Goal: Task Accomplishment & Management: Manage account settings

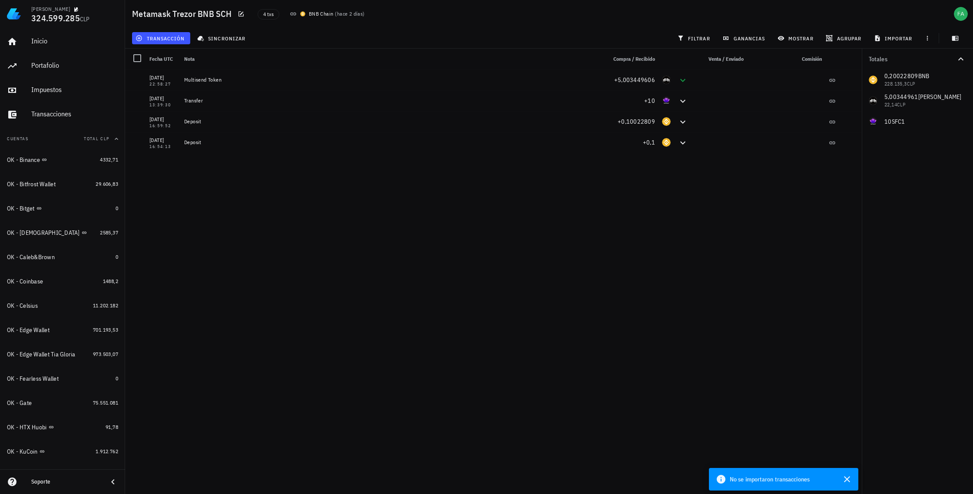
scroll to position [547, 0]
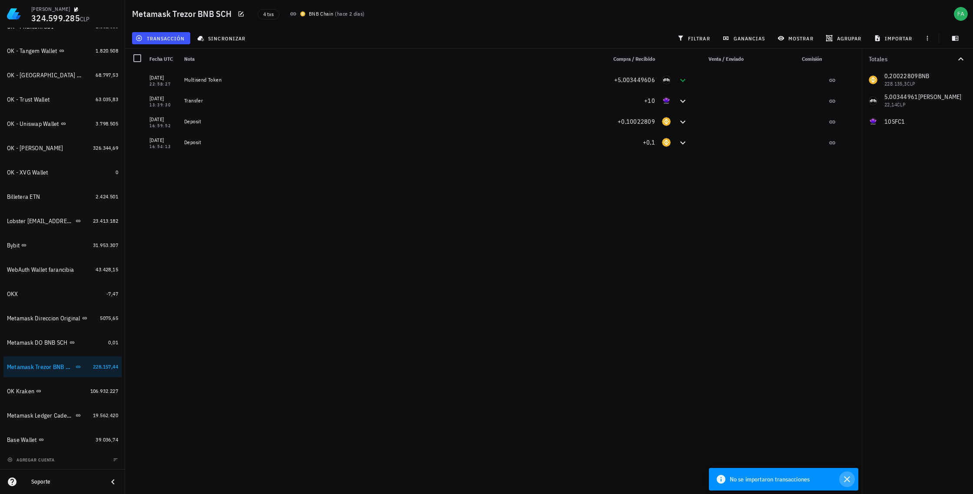
click at [850, 480] on icon "button" at bounding box center [847, 479] width 10 height 10
click at [961, 13] on div "avatar" at bounding box center [961, 14] width 14 height 14
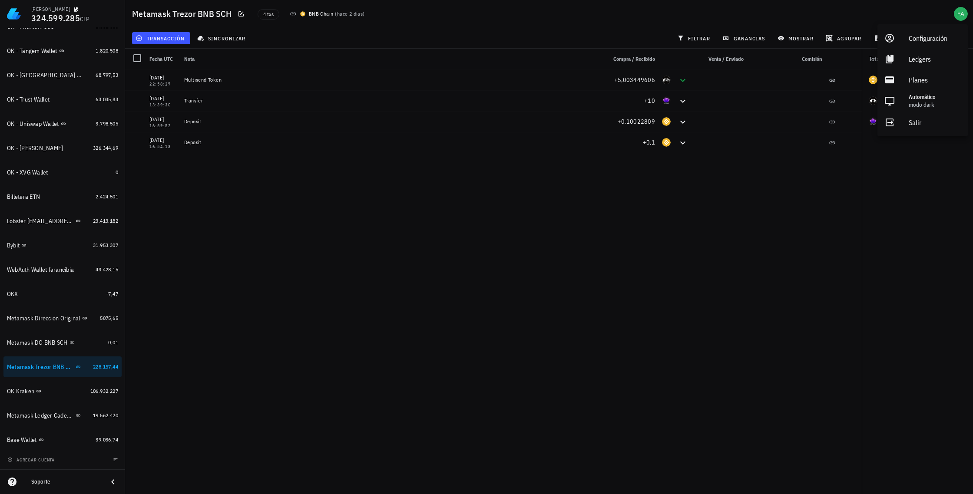
click at [379, 30] on div "transacción sincronizar filtrar ganancias mostrar agrupar importar" at bounding box center [548, 38] width 837 height 21
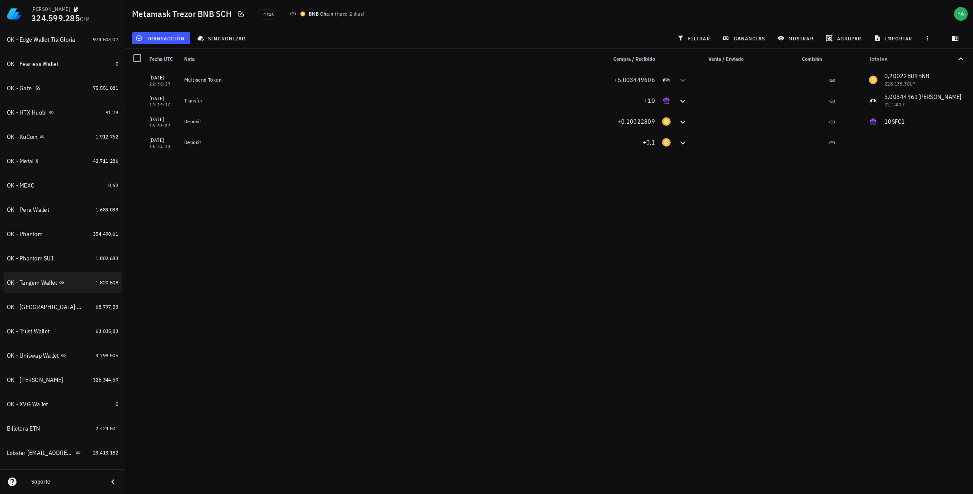
scroll to position [314, 0]
click at [72, 165] on div "OK - Metal X" at bounding box center [48, 162] width 83 height 8
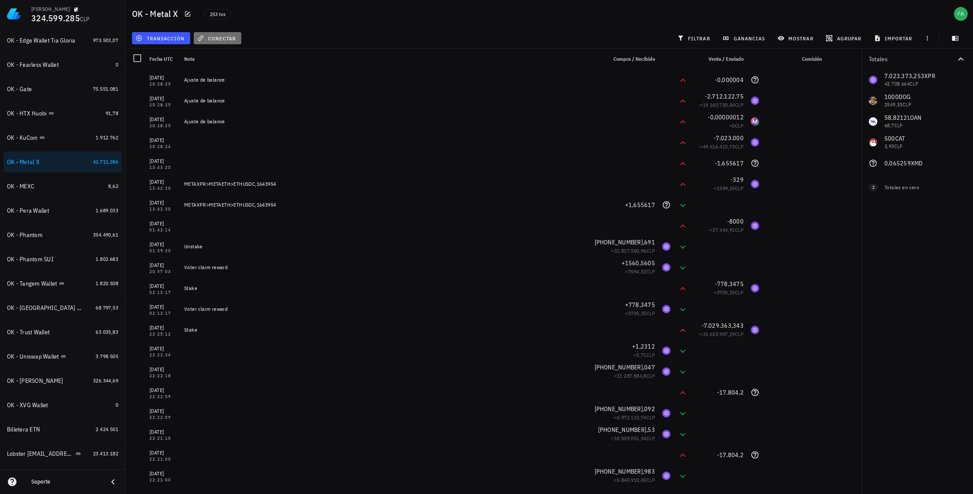
click at [226, 37] on span "conectar" at bounding box center [217, 38] width 37 height 7
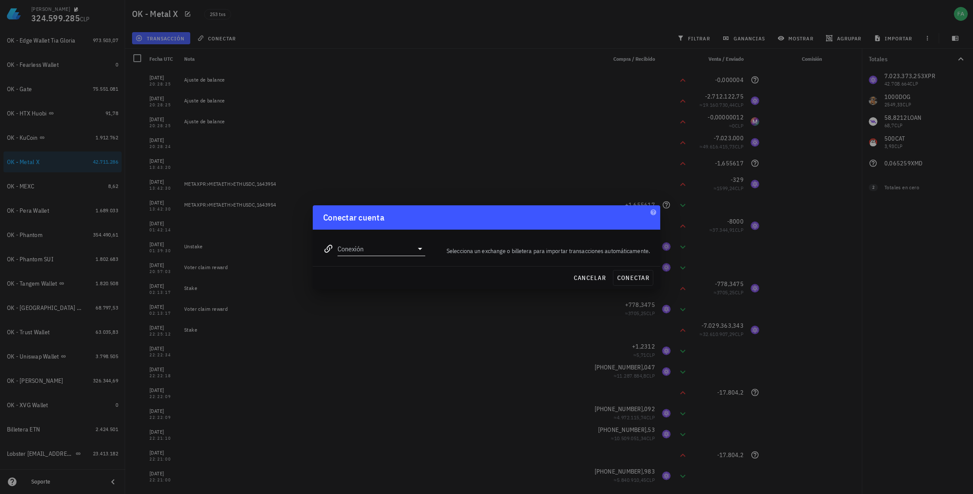
click at [423, 250] on icon at bounding box center [420, 249] width 10 height 10
click at [503, 242] on div "Selecciona un exchange o billetera para importar transacciones automáticamente." at bounding box center [542, 251] width 225 height 20
click at [593, 278] on span "cancelar" at bounding box center [589, 278] width 33 height 8
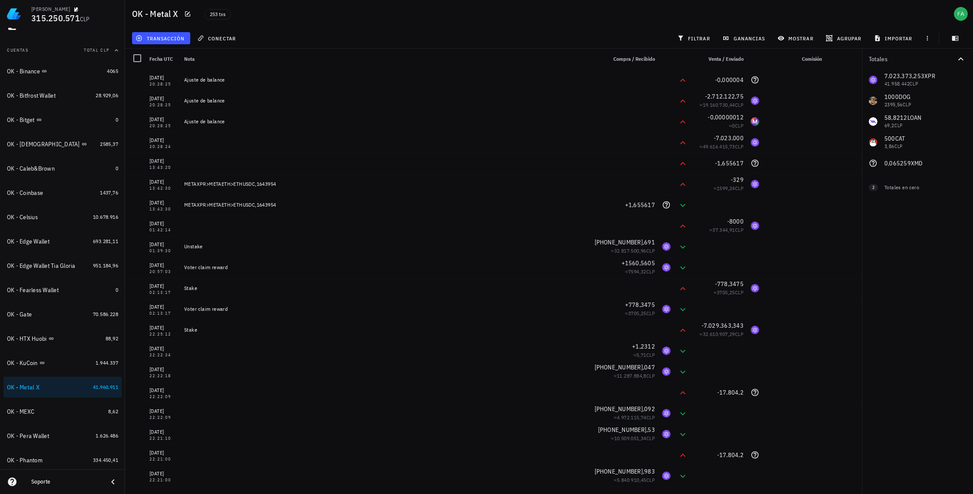
scroll to position [91, 0]
click at [62, 314] on div "OK - Gate" at bounding box center [48, 312] width 83 height 8
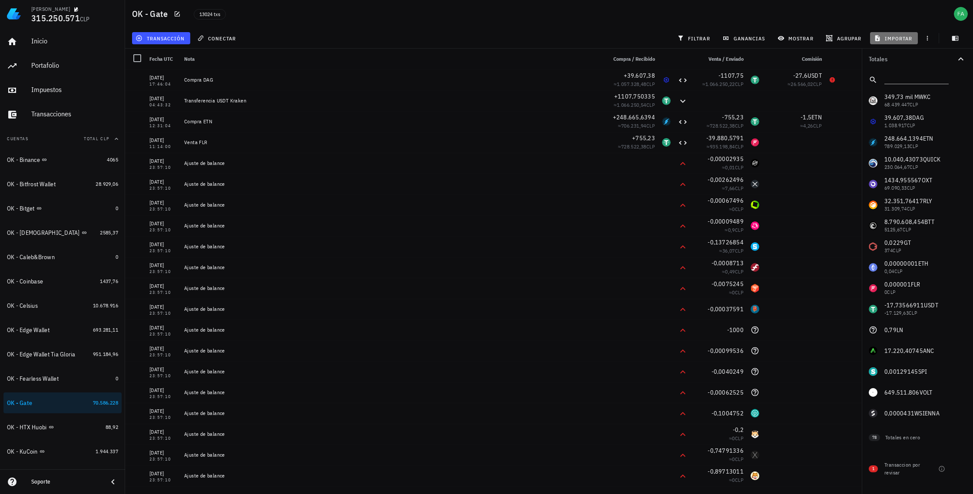
click at [905, 38] on span "importar" at bounding box center [894, 38] width 37 height 7
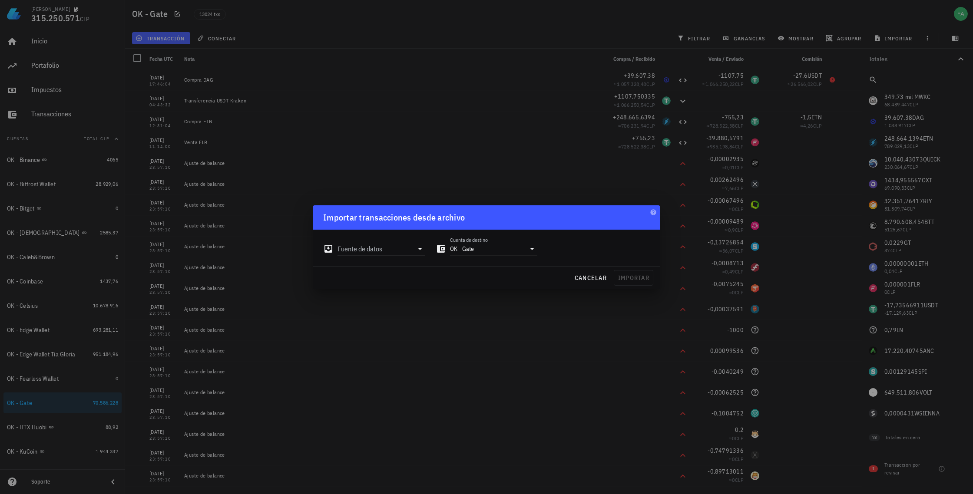
click at [422, 249] on icon at bounding box center [420, 249] width 10 height 10
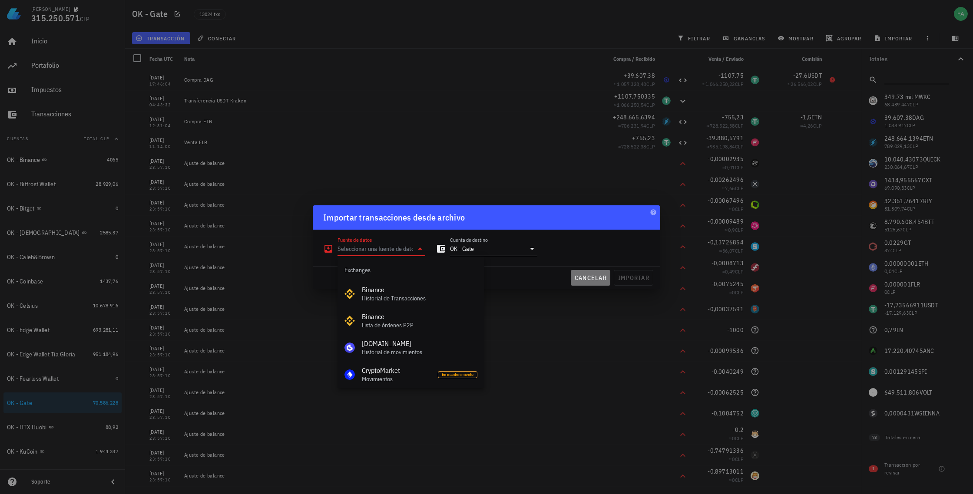
click at [594, 276] on span "cancelar" at bounding box center [590, 278] width 33 height 8
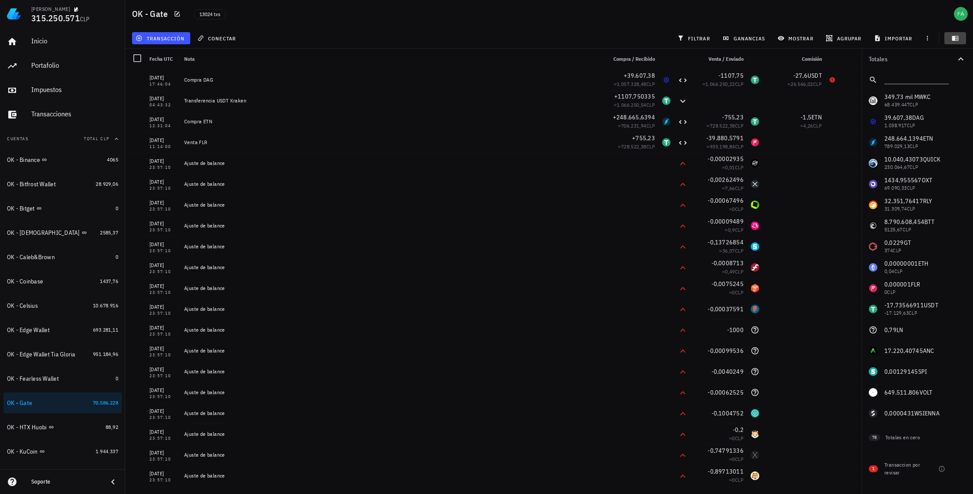
click at [957, 38] on icon "button" at bounding box center [955, 38] width 7 height 5
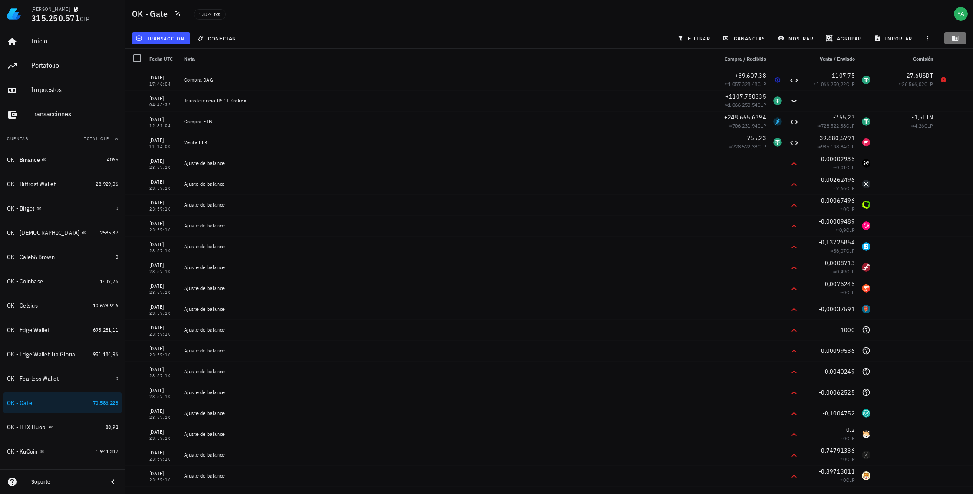
click at [957, 38] on icon "button" at bounding box center [955, 38] width 7 height 5
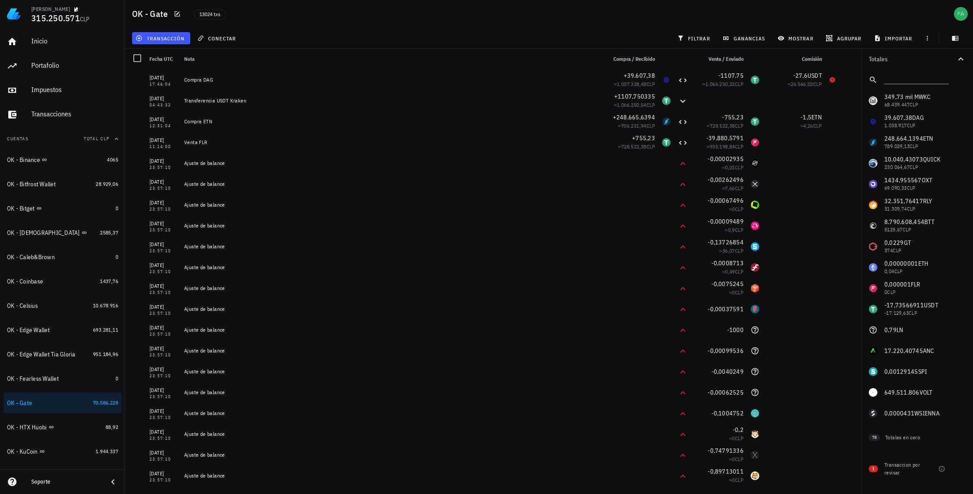
click at [111, 481] on icon at bounding box center [113, 482] width 10 height 10
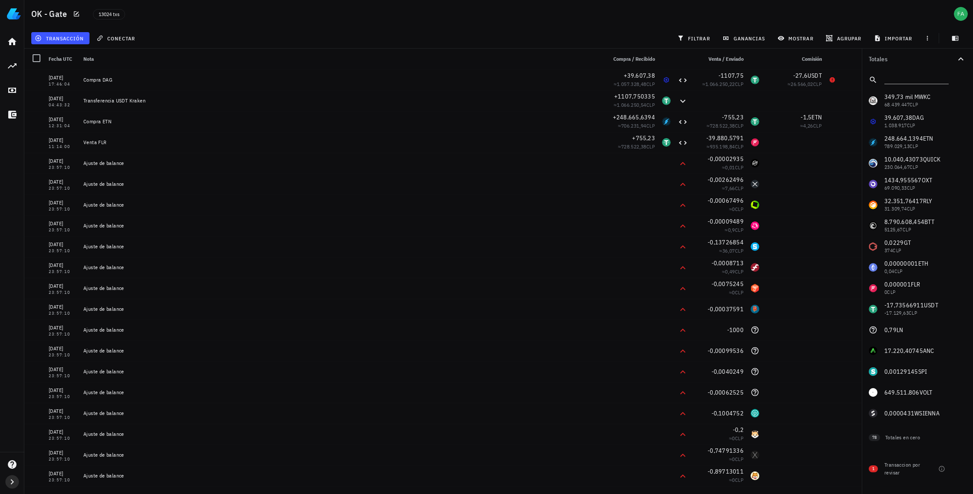
click at [12, 483] on icon "button" at bounding box center [12, 482] width 10 height 10
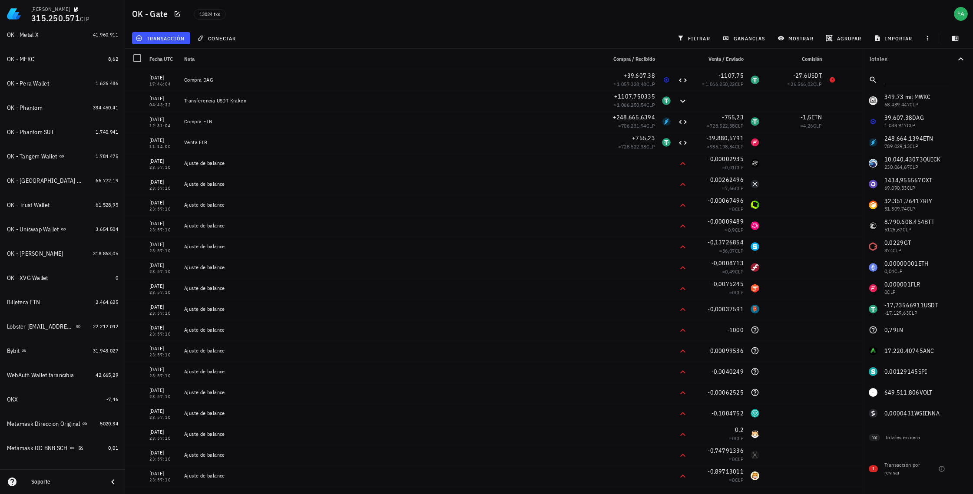
scroll to position [443, 0]
click at [20, 17] on img at bounding box center [14, 14] width 14 height 14
drag, startPoint x: 40, startPoint y: 12, endPoint x: 28, endPoint y: 12, distance: 11.3
click at [40, 12] on div "[PERSON_NAME]" at bounding box center [50, 9] width 39 height 7
click at [11, 13] on img at bounding box center [14, 14] width 14 height 14
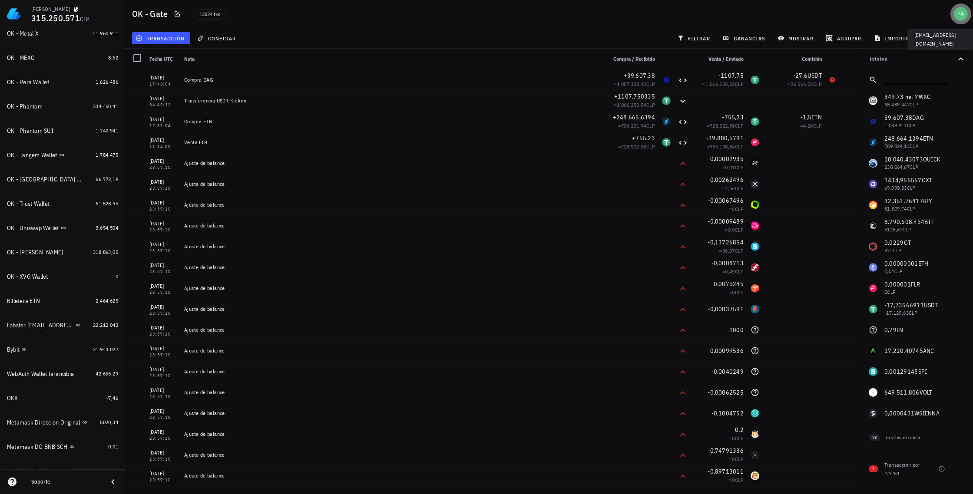
click at [966, 17] on div "avatar" at bounding box center [961, 14] width 14 height 14
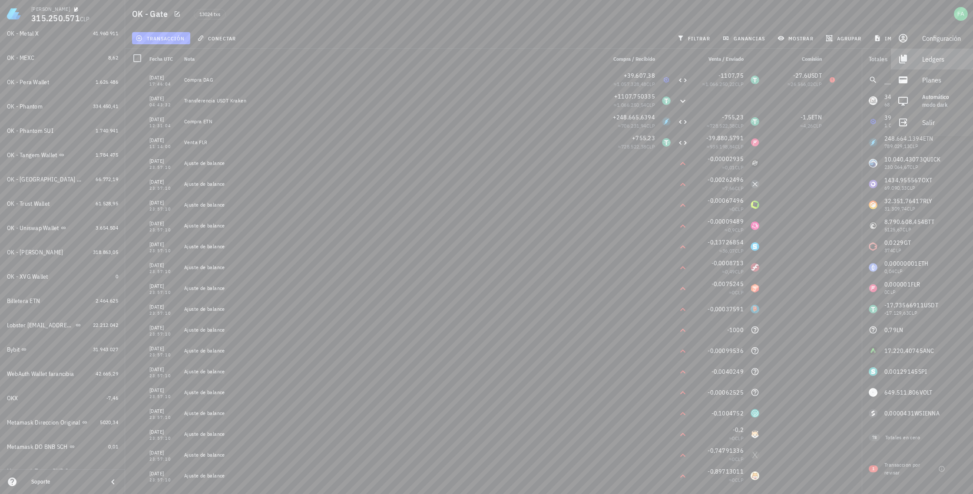
click at [926, 56] on div "Ledgers" at bounding box center [944, 58] width 44 height 17
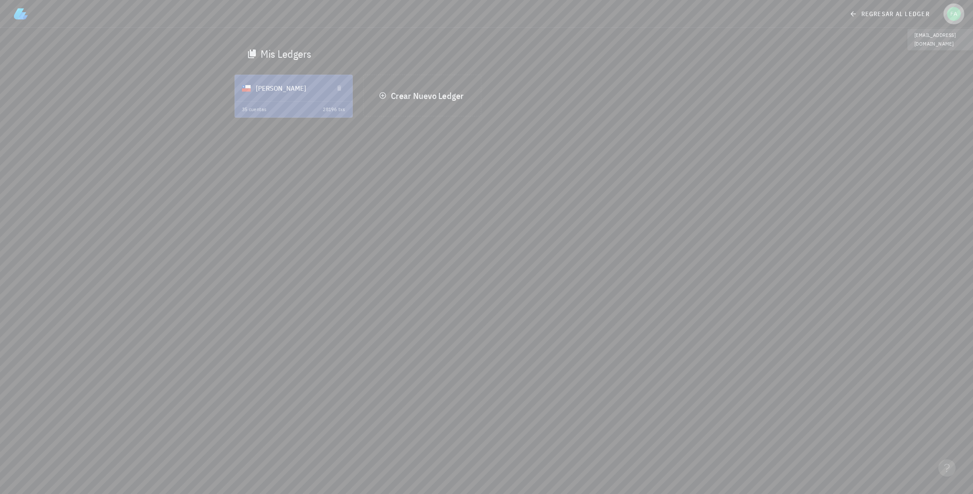
click at [953, 10] on div "avatar" at bounding box center [954, 14] width 14 height 14
click at [924, 35] on div "Configuración" at bounding box center [935, 38] width 52 height 17
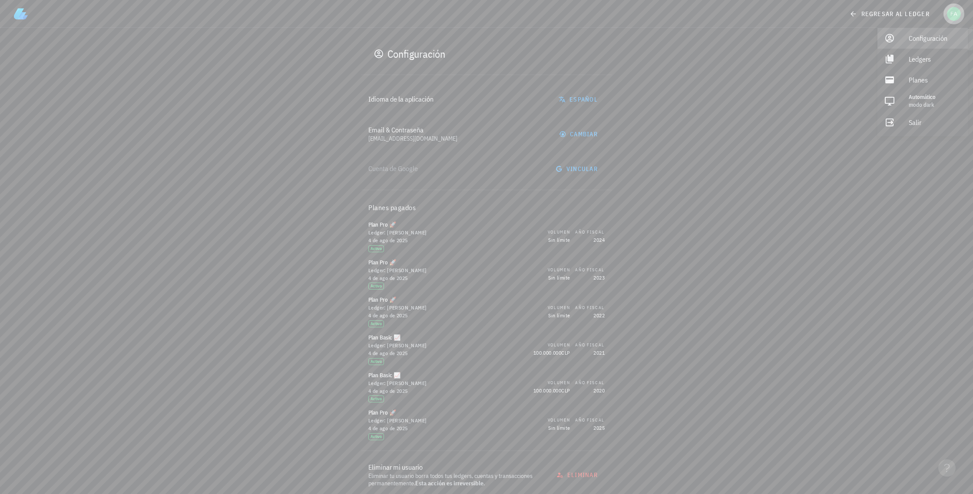
click at [955, 9] on div "avatar" at bounding box center [954, 14] width 14 height 14
click at [851, 10] on icon at bounding box center [853, 14] width 8 height 10
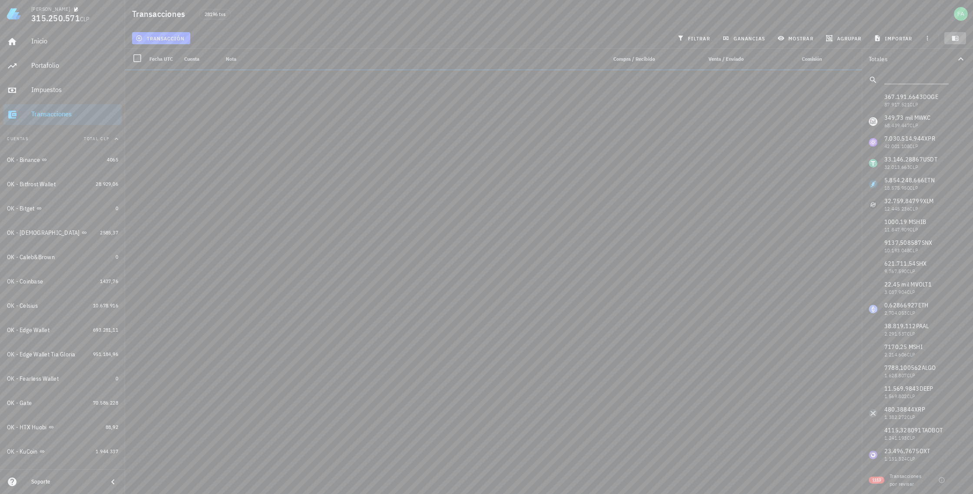
click at [956, 38] on icon "button" at bounding box center [955, 38] width 7 height 7
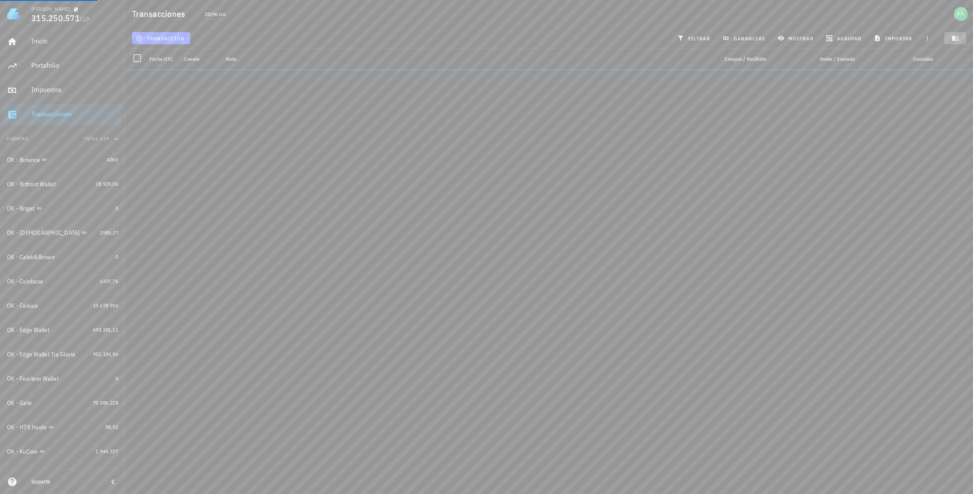
click at [956, 38] on icon "button" at bounding box center [955, 38] width 7 height 7
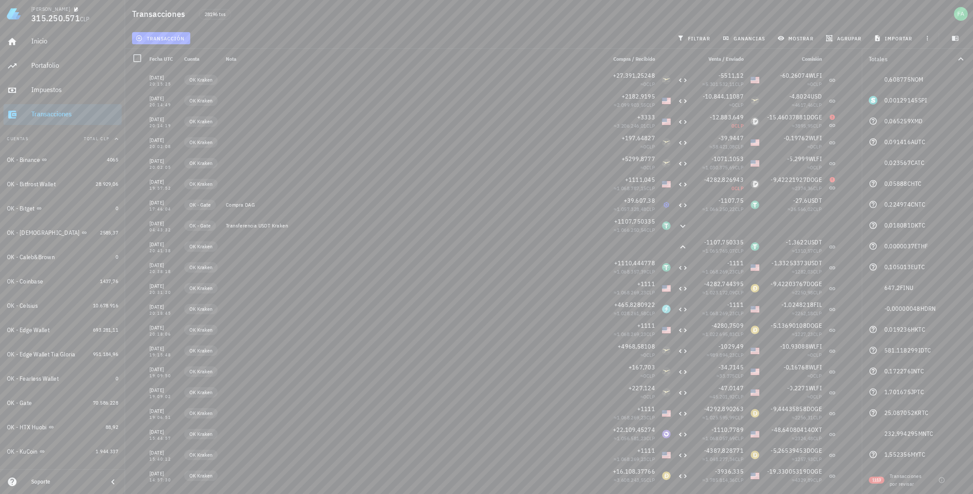
scroll to position [2053, 0]
click at [956, 480] on div at bounding box center [960, 480] width 15 height 15
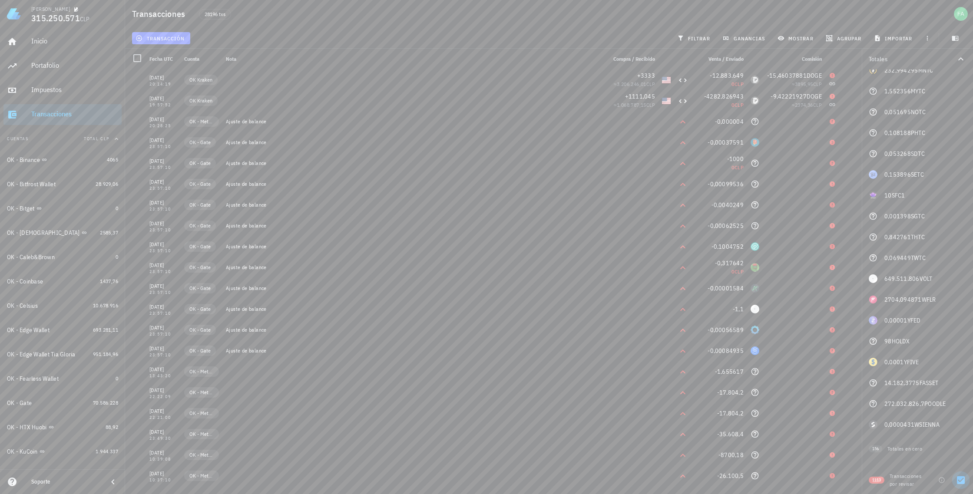
click at [962, 481] on div at bounding box center [960, 480] width 15 height 15
checkbox input "false"
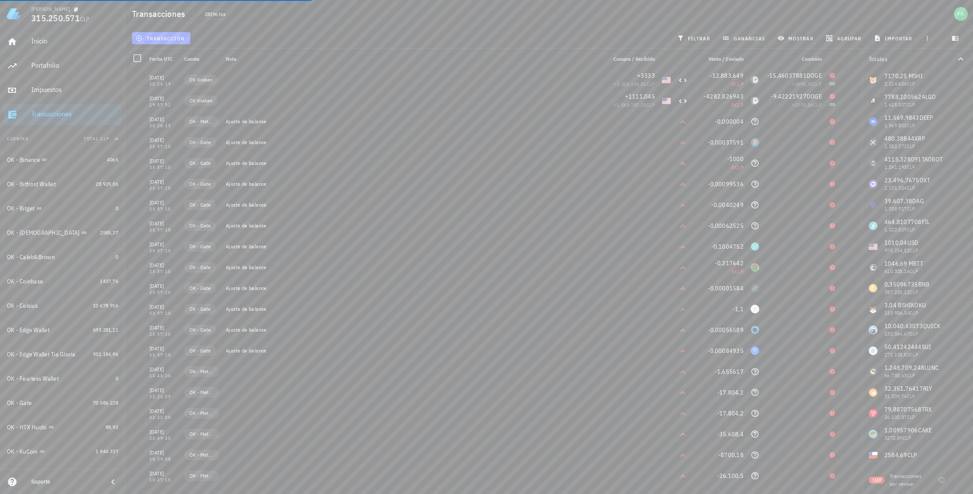
scroll to position [0, 0]
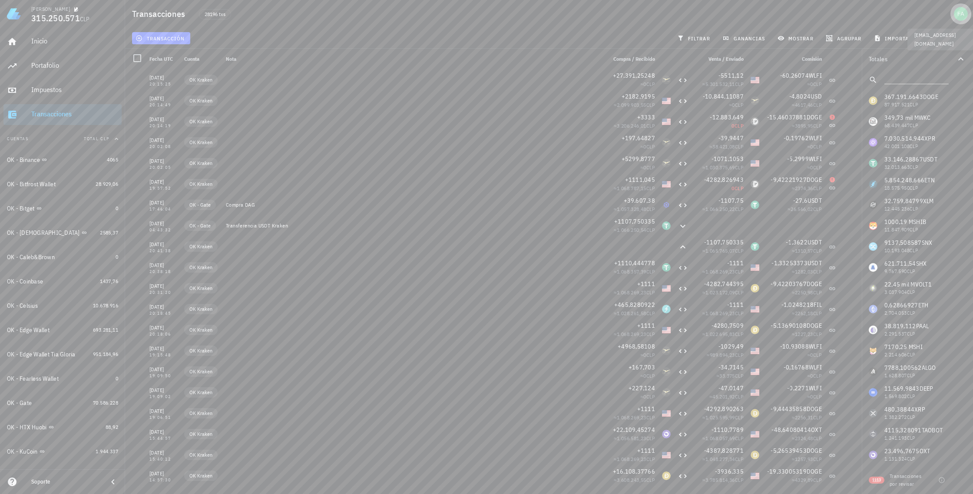
click at [960, 11] on div "avatar" at bounding box center [961, 14] width 14 height 14
click at [920, 123] on link "Salir" at bounding box center [932, 122] width 82 height 21
